Goal: Find specific page/section: Find specific page/section

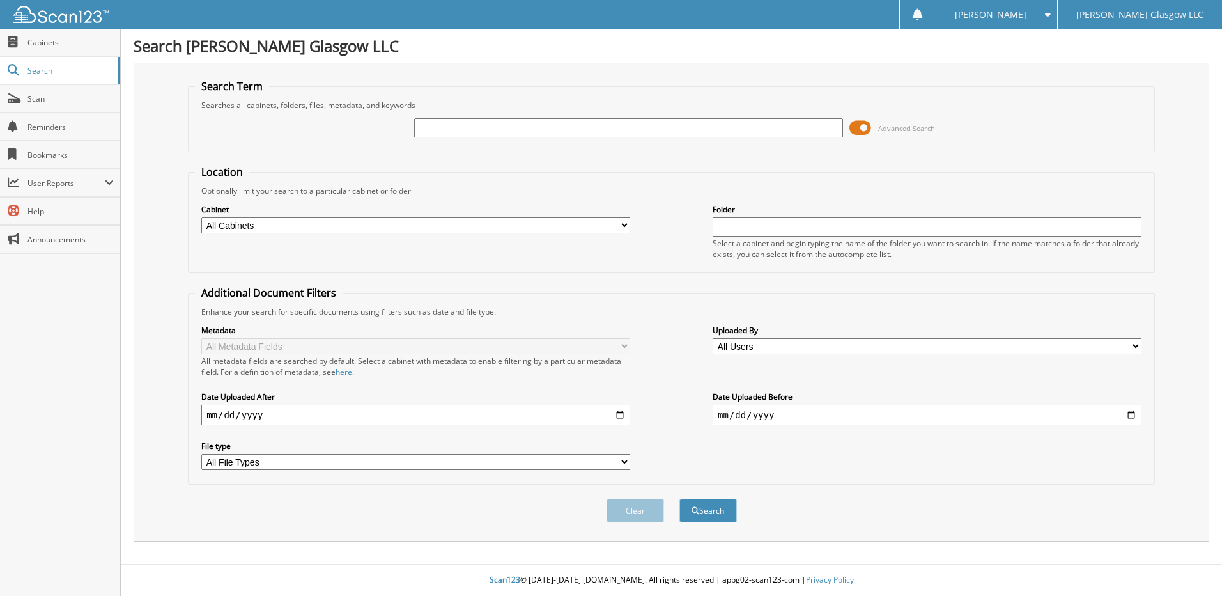
click at [433, 131] on input "text" at bounding box center [628, 127] width 429 height 19
type input "MF113340"
click at [679, 499] on button "Search" at bounding box center [708, 511] width 58 height 24
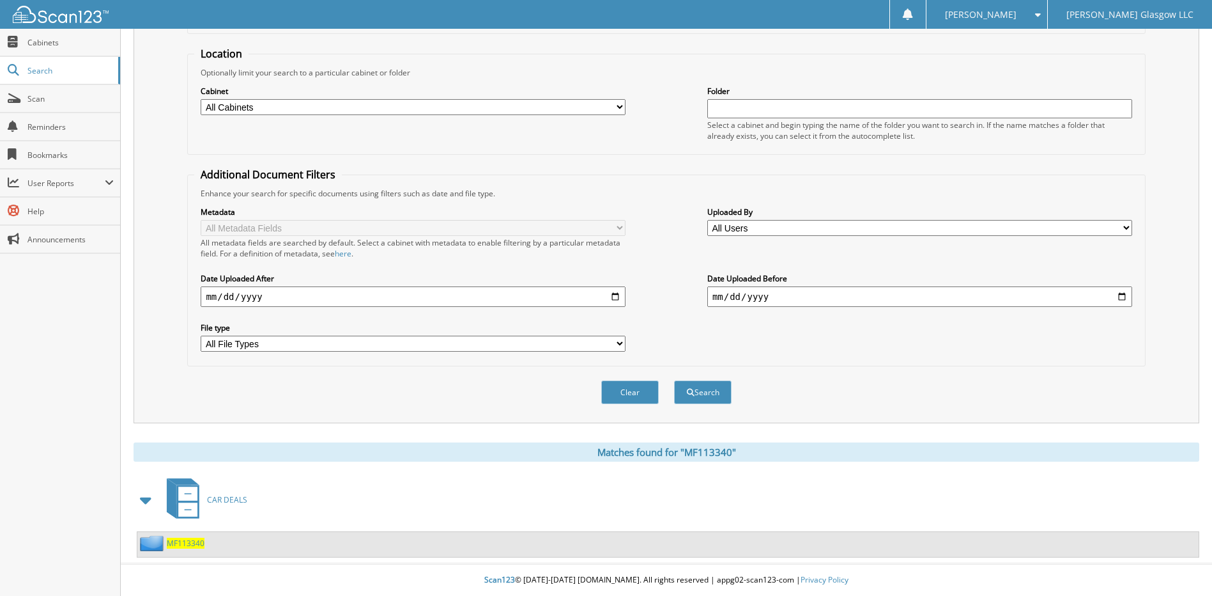
click at [190, 541] on span "MF113340" at bounding box center [186, 542] width 38 height 11
